Goal: Information Seeking & Learning: Learn about a topic

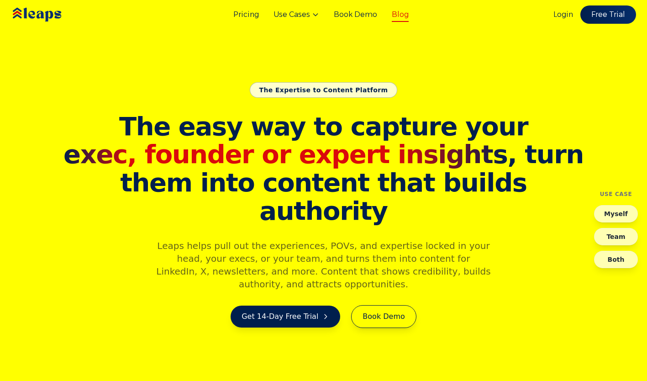
click at [392, 14] on link "Blog" at bounding box center [400, 14] width 17 height 11
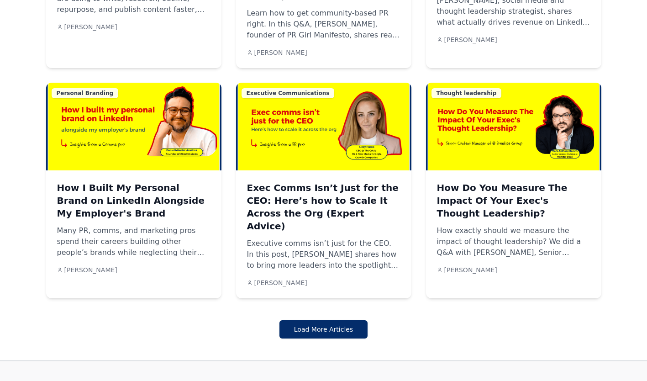
scroll to position [766, 0]
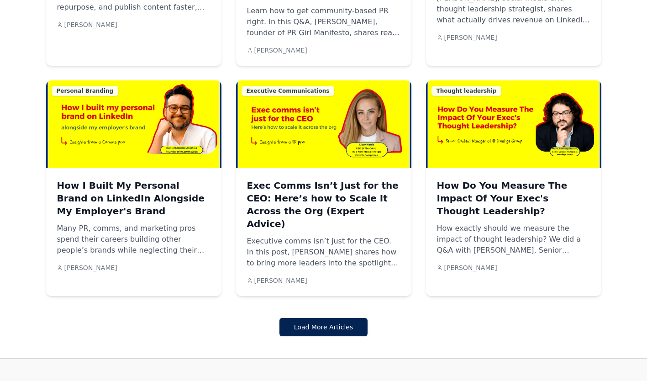
click at [340, 318] on button "Load More Articles" at bounding box center [324, 327] width 88 height 18
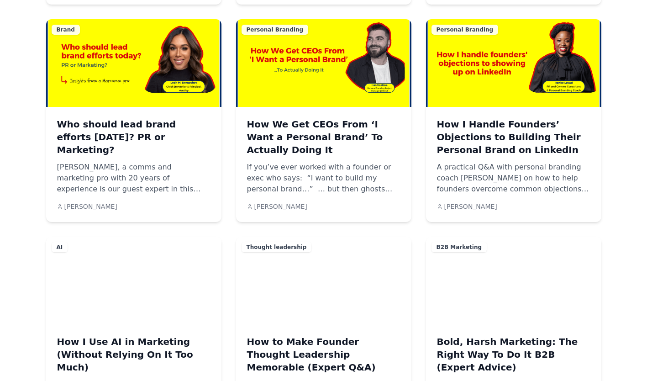
scroll to position [1050, 0]
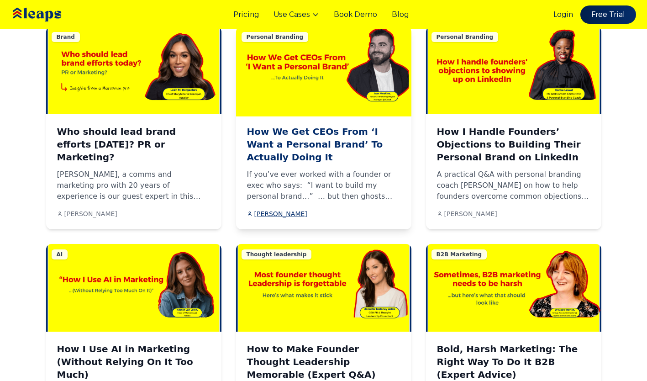
click at [280, 209] on span "[PERSON_NAME]" at bounding box center [280, 213] width 53 height 9
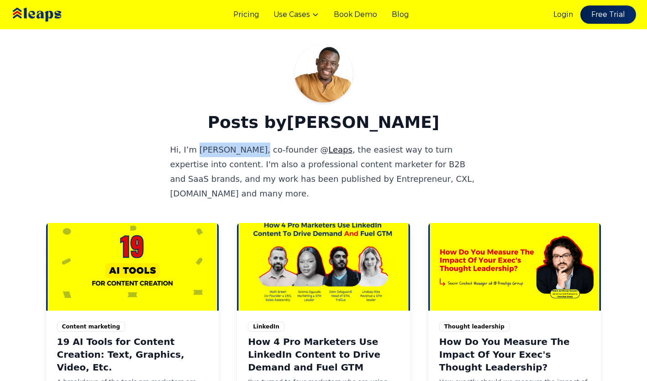
drag, startPoint x: 239, startPoint y: 150, endPoint x: 198, endPoint y: 143, distance: 42.2
click at [198, 143] on p "Hi, I’m [PERSON_NAME], co-founder @ Leaps , the easiest way to turn expertise i…" at bounding box center [323, 172] width 307 height 58
copy p "[PERSON_NAME]"
